Goal: Communication & Community: Answer question/provide support

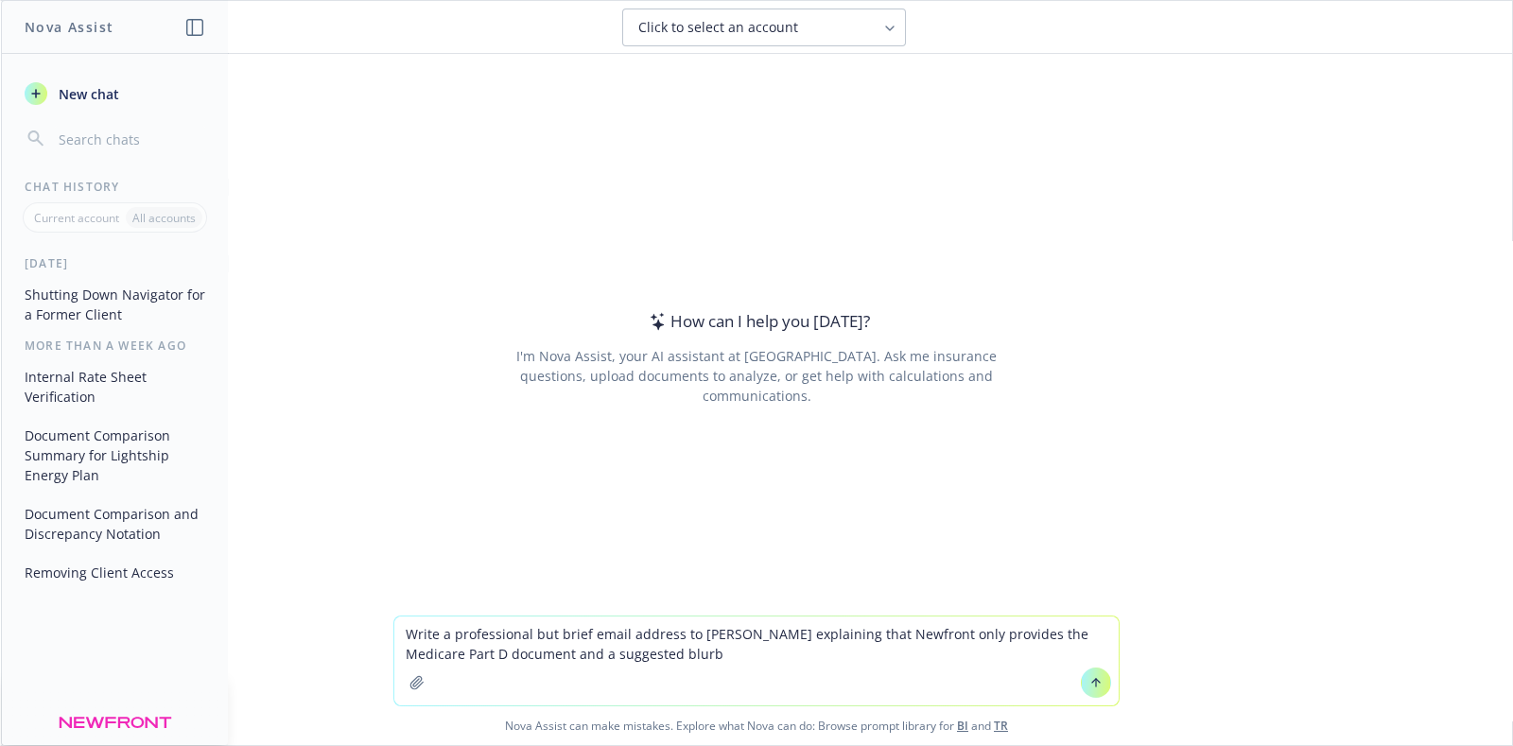
drag, startPoint x: 598, startPoint y: 653, endPoint x: 572, endPoint y: 647, distance: 26.2
click at [572, 647] on textarea "Write a professional but brief email address to [PERSON_NAME] explaining that N…" at bounding box center [756, 661] width 725 height 89
click at [622, 650] on textarea "Write a professional but brief email address to [PERSON_NAME] explaining that N…" at bounding box center [756, 661] width 725 height 89
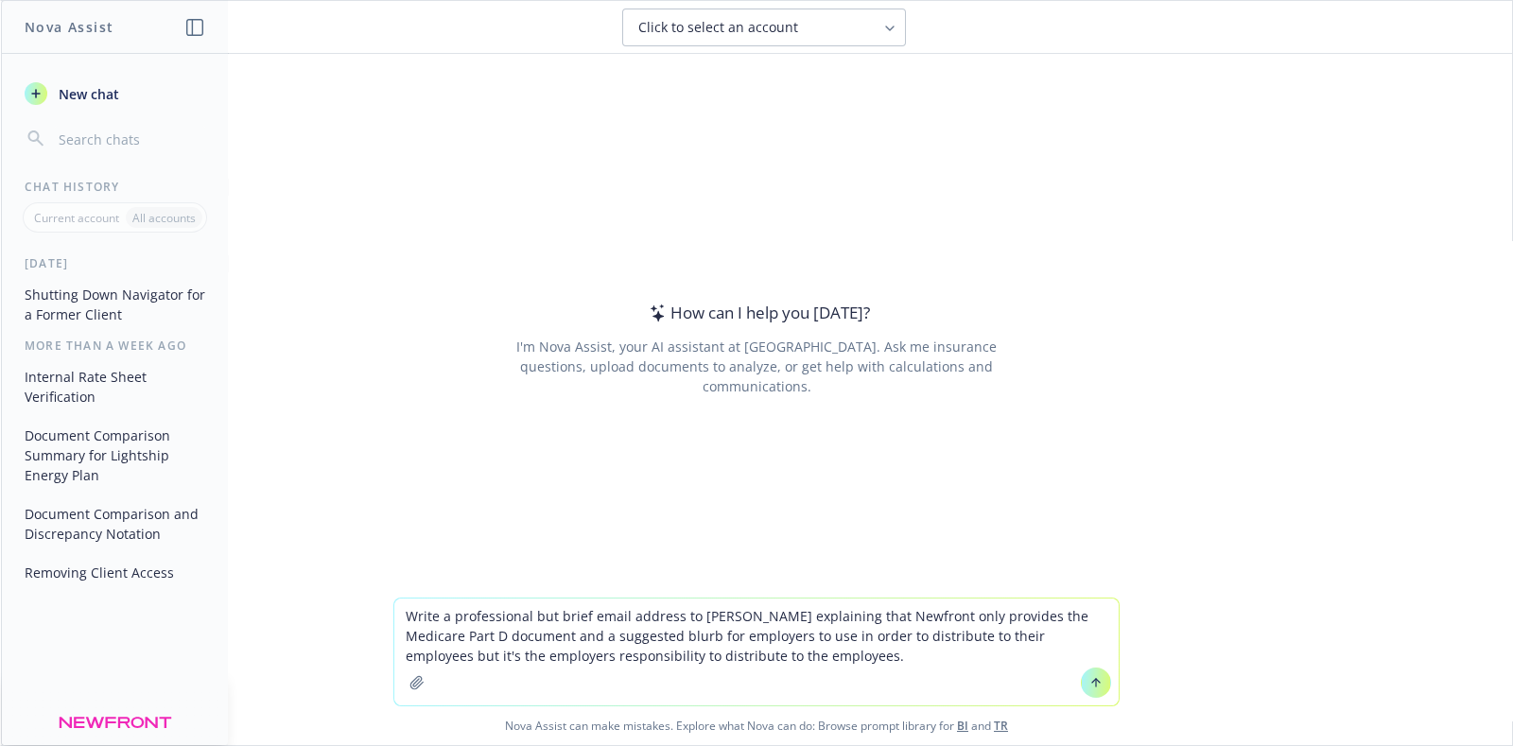
type textarea "Write a professional but brief email address to [PERSON_NAME] explaining that N…"
click at [1090, 681] on icon at bounding box center [1096, 682] width 13 height 13
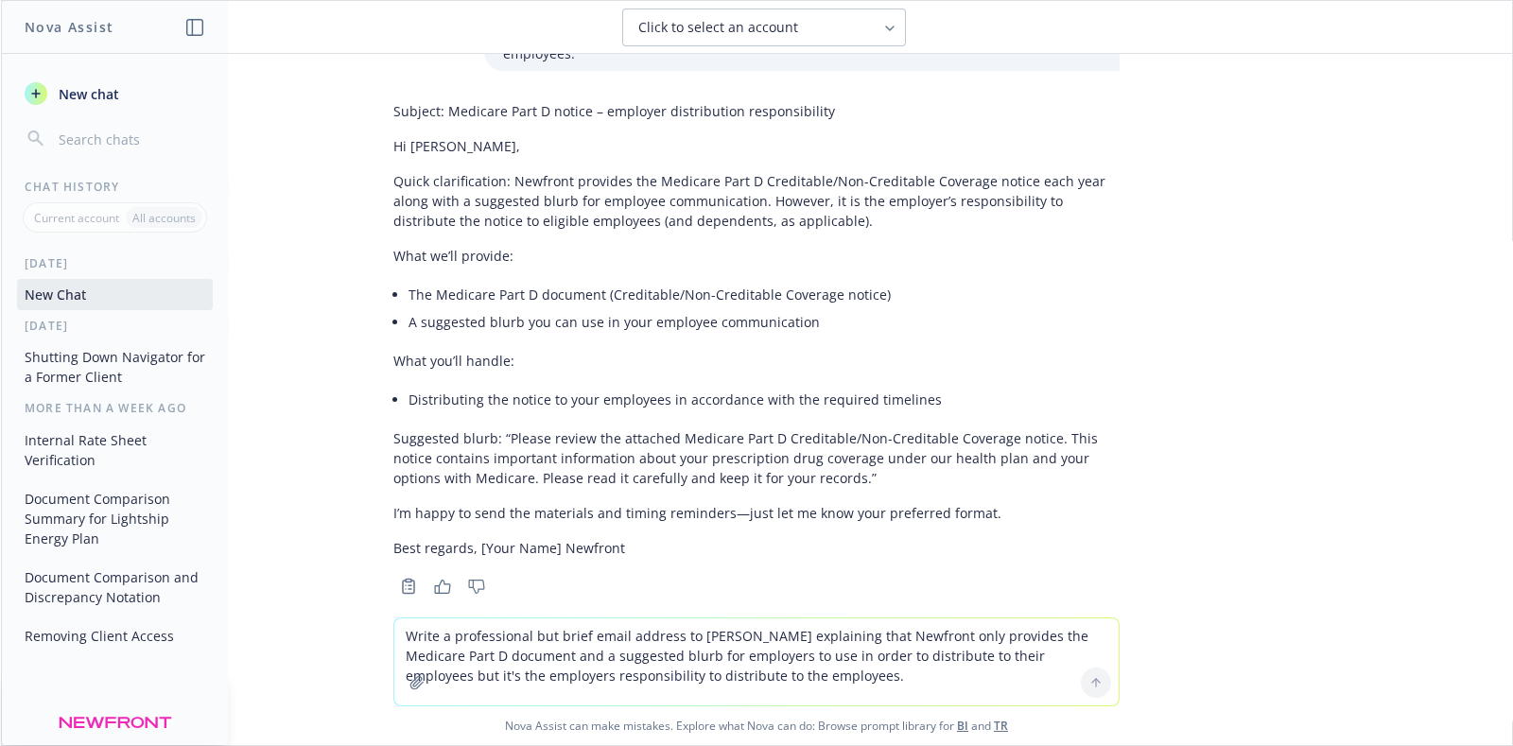
scroll to position [98, 0]
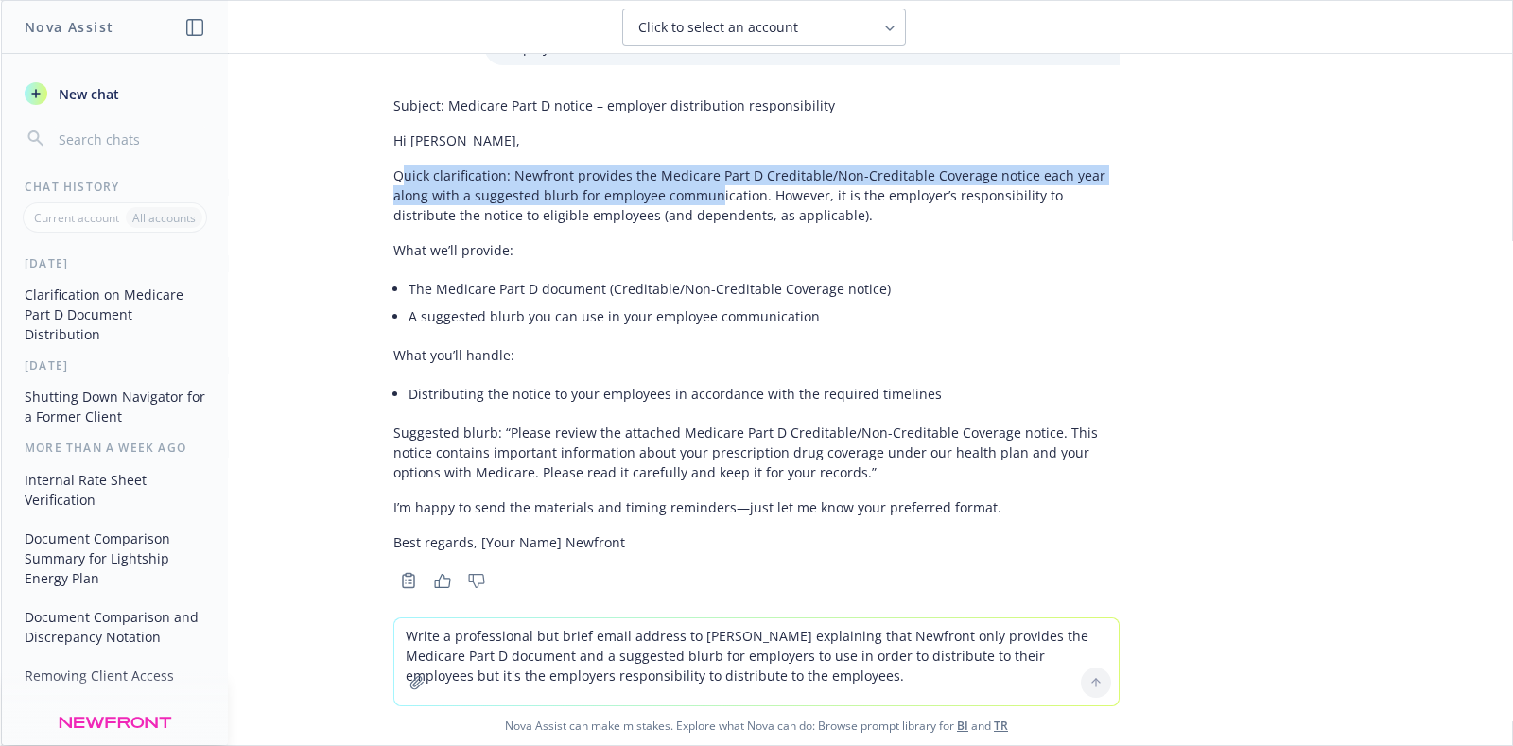
drag, startPoint x: 380, startPoint y: 158, endPoint x: 695, endPoint y: 167, distance: 315.1
click at [695, 167] on p "Quick clarification: Newfront provides the Medicare Part D Creditable/Non-Credi…" at bounding box center [756, 196] width 726 height 60
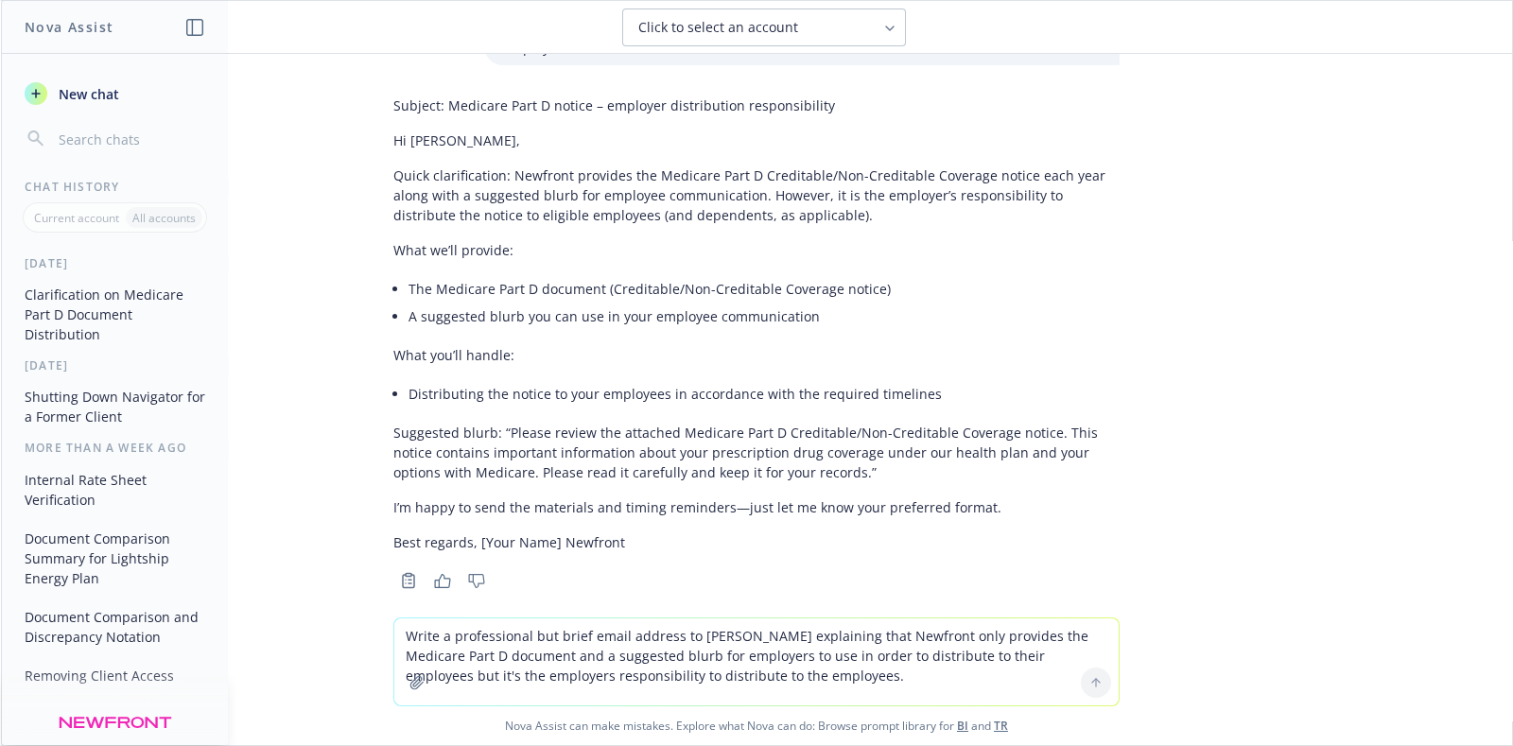
click at [516, 194] on p "Quick clarification: Newfront provides the Medicare Part D Creditable/Non-Credi…" at bounding box center [756, 196] width 726 height 60
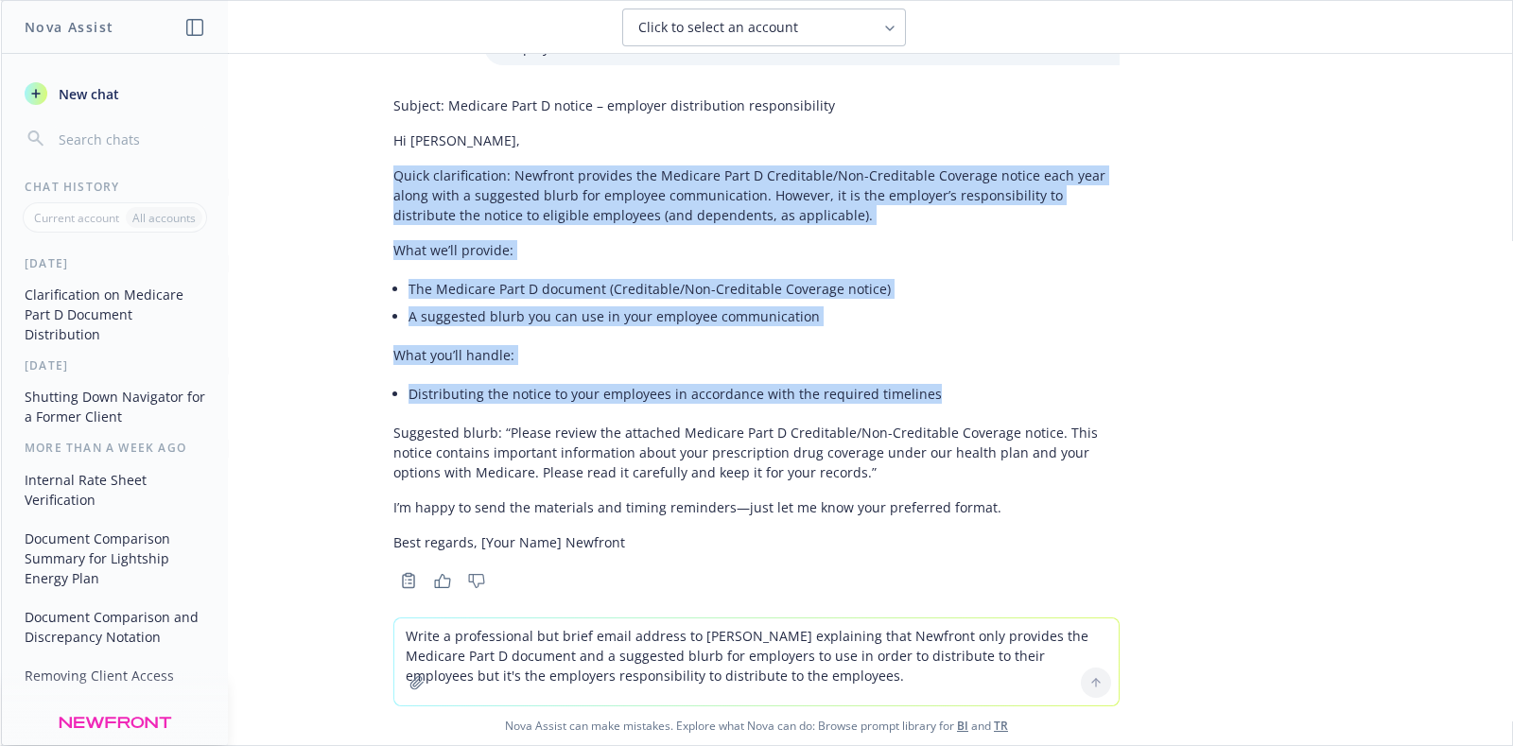
drag, startPoint x: 376, startPoint y: 152, endPoint x: 958, endPoint y: 374, distance: 622.4
click at [958, 374] on div "Subject: Medicare Part D notice – employer distribution responsibility Hi [PERS…" at bounding box center [756, 324] width 726 height 472
copy div "Quick clarification: Newfront provides the Medicare Part D Creditable/Non-Credi…"
